Goal: Register for event/course

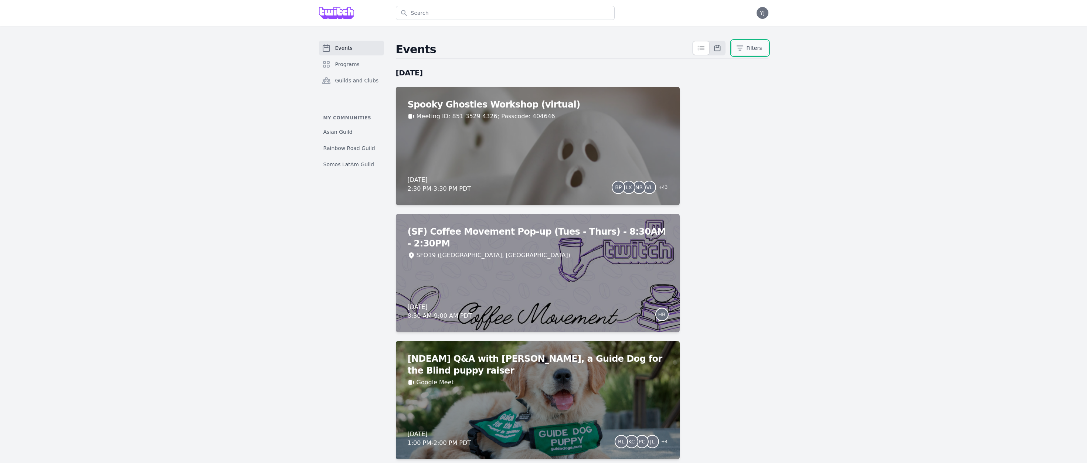
click at [756, 50] on button "Filters" at bounding box center [749, 48] width 37 height 15
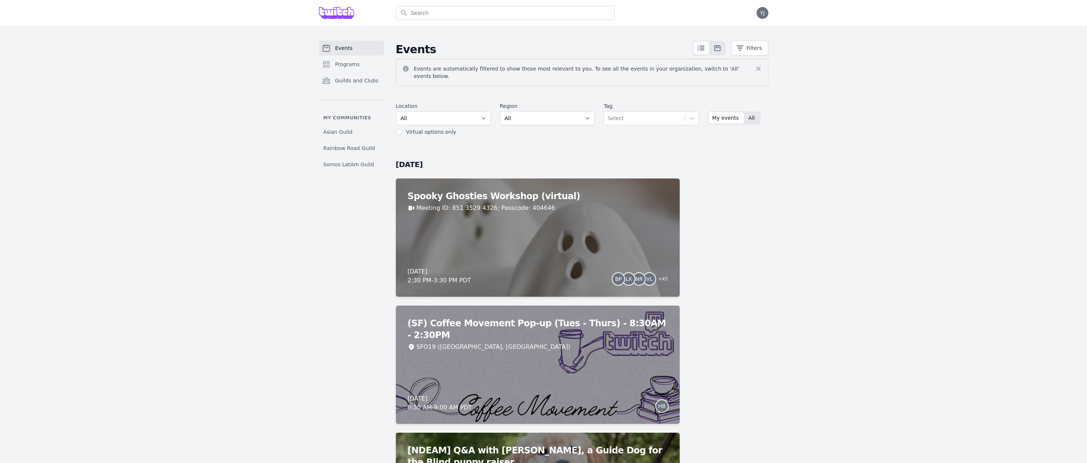
click at [751, 114] on span "All" at bounding box center [751, 117] width 6 height 7
click at [344, 164] on span "Somos LatAm Guild" at bounding box center [348, 164] width 51 height 7
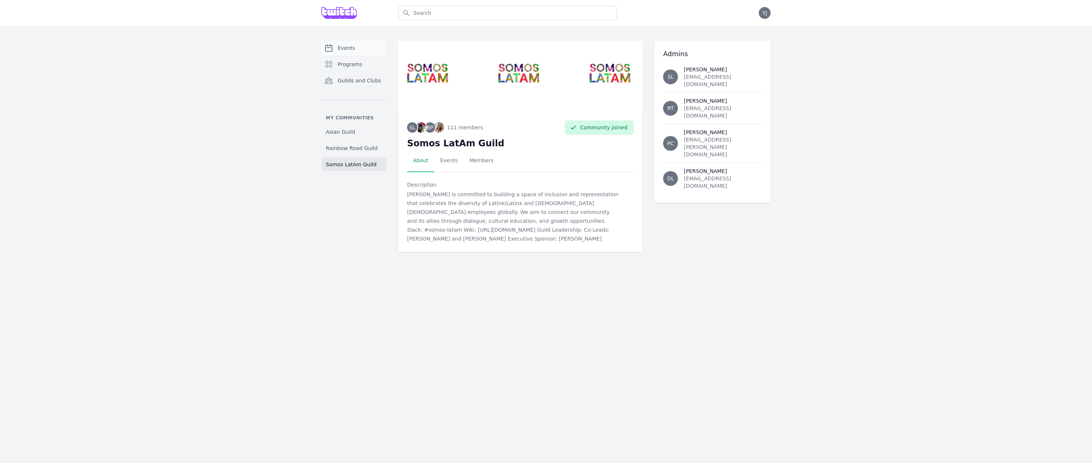
click at [349, 47] on span "Events" at bounding box center [346, 47] width 17 height 7
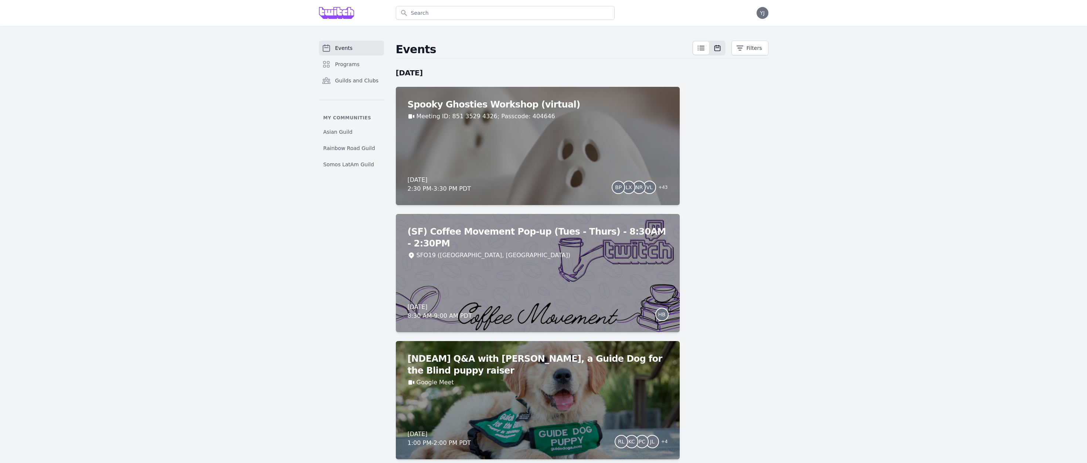
click at [701, 50] on icon at bounding box center [700, 48] width 9 height 9
click at [714, 48] on icon at bounding box center [717, 48] width 6 height 6
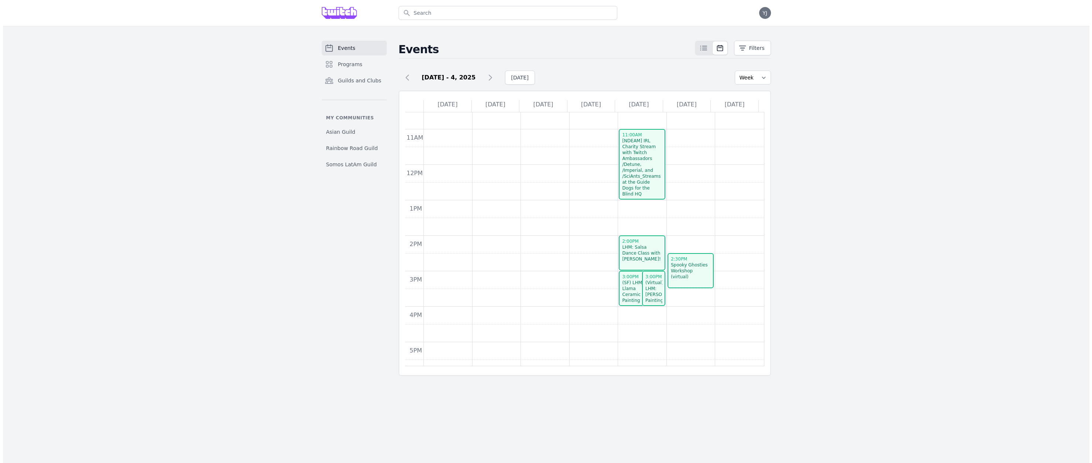
scroll to position [126, 0]
click at [641, 261] on div "LHM: Salsa Dance Class with [PERSON_NAME]!" at bounding box center [639, 252] width 40 height 18
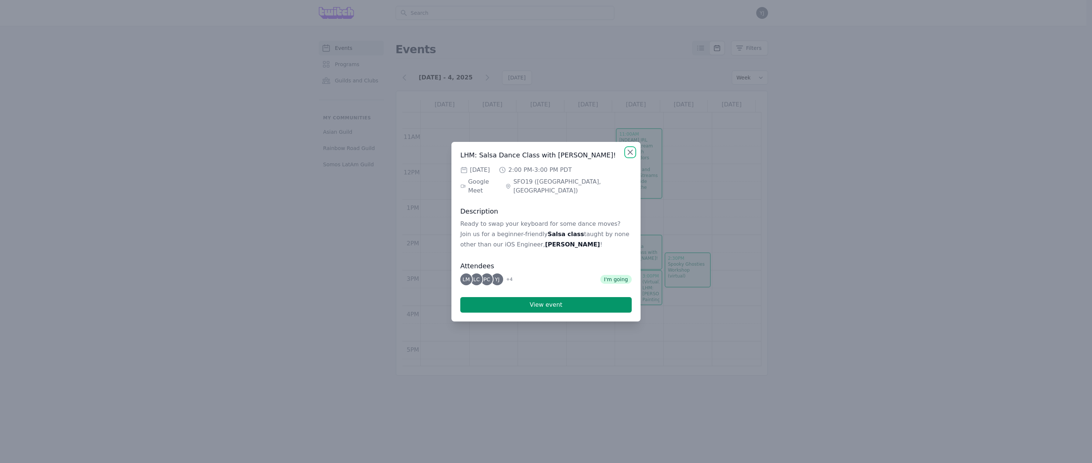
click at [628, 154] on icon "button" at bounding box center [630, 152] width 4 height 4
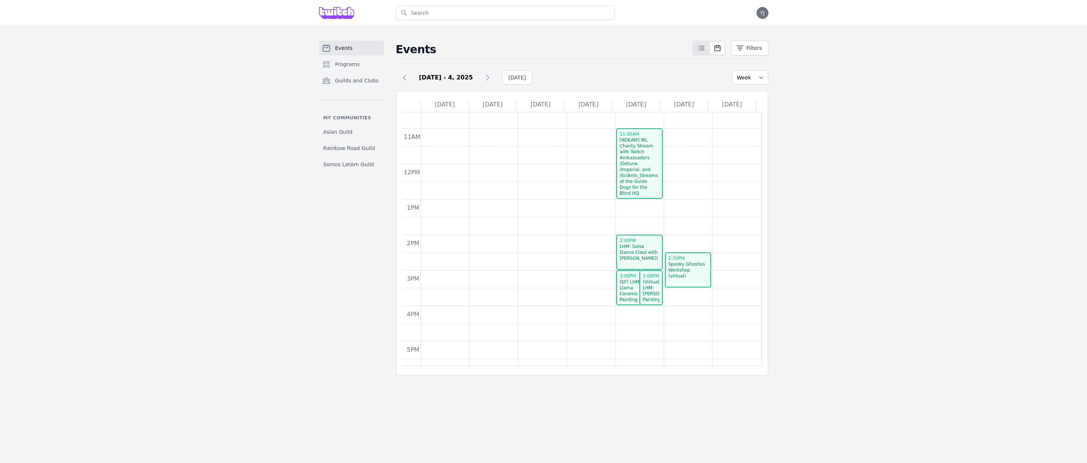
click at [644, 259] on div "LHM: Salsa Dance Class with [PERSON_NAME]!" at bounding box center [639, 252] width 40 height 18
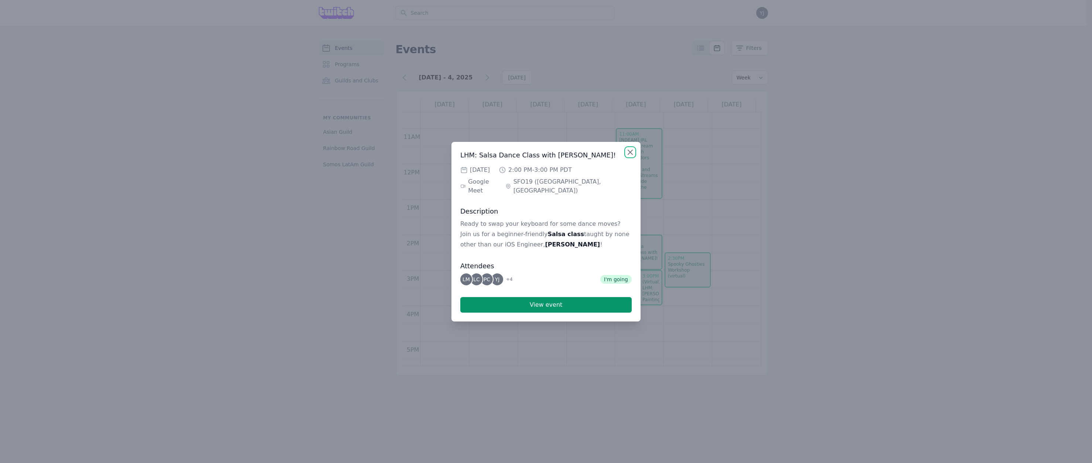
click at [631, 157] on icon "button" at bounding box center [630, 152] width 9 height 9
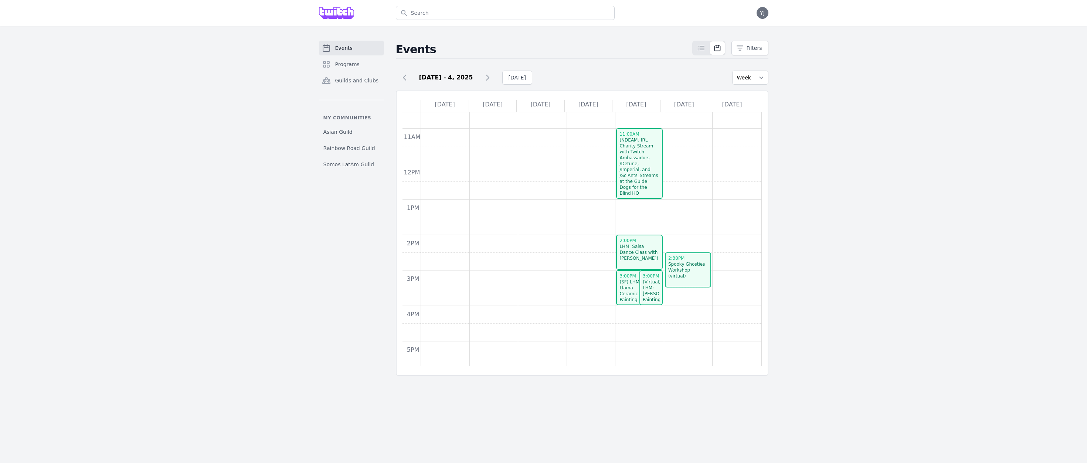
click at [654, 289] on div "(Virtual) LHM: [PERSON_NAME] Painting Workshop" at bounding box center [650, 294] width 17 height 30
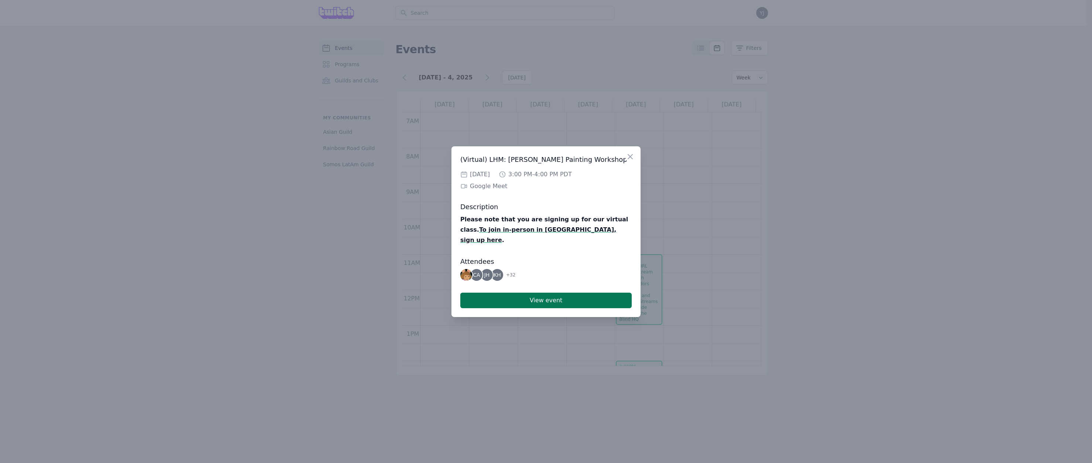
click at [561, 303] on div "Close (Virtual) LHM: Llama Ceramic Painting Workshop Thu, Oct 2, 2025 3:00 PM -…" at bounding box center [545, 231] width 189 height 171
click at [556, 296] on button "View event" at bounding box center [545, 301] width 171 height 16
